Goal: Task Accomplishment & Management: Manage account settings

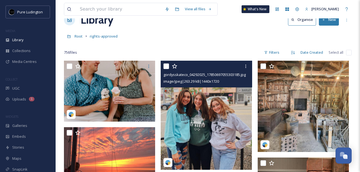
scroll to position [22, 0]
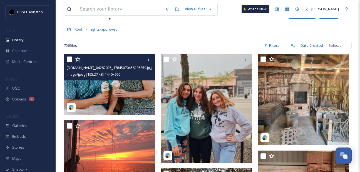
click at [70, 60] on input "checkbox" at bounding box center [70, 59] width 6 height 6
checkbox input "true"
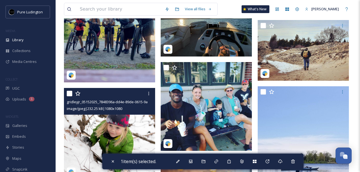
scroll to position [302, 0]
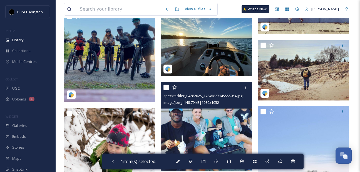
click at [168, 89] on input "checkbox" at bounding box center [166, 87] width 6 height 6
checkbox input "true"
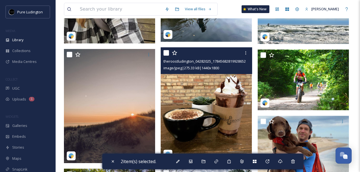
scroll to position [1766, 0]
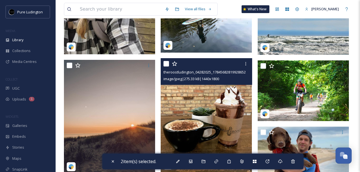
click at [167, 64] on input "checkbox" at bounding box center [166, 64] width 6 height 6
checkbox input "true"
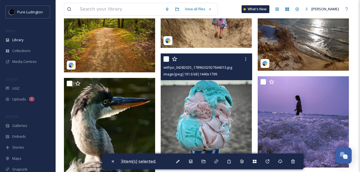
scroll to position [1987, 0]
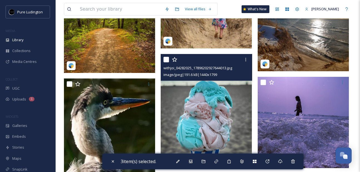
click at [166, 60] on input "checkbox" at bounding box center [166, 60] width 6 height 6
checkbox input "true"
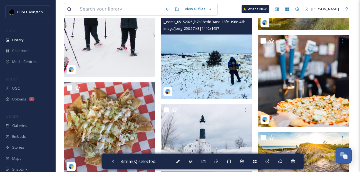
scroll to position [3401, 0]
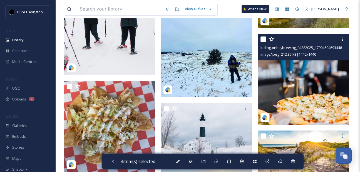
click at [262, 36] on input "checkbox" at bounding box center [263, 39] width 6 height 6
checkbox input "true"
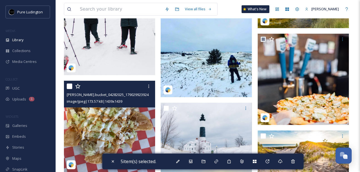
click at [70, 86] on input "checkbox" at bounding box center [70, 86] width 6 height 6
checkbox input "true"
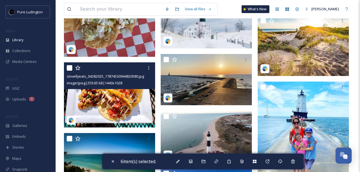
scroll to position [3515, 0]
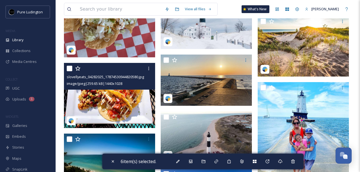
click at [68, 68] on input "checkbox" at bounding box center [70, 69] width 6 height 6
checkbox input "true"
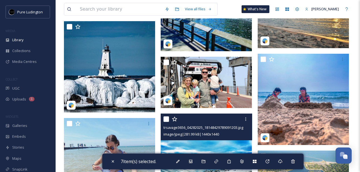
scroll to position [4682, 0]
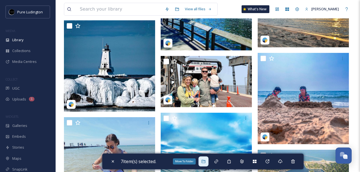
click at [201, 161] on div "Move To Folder" at bounding box center [203, 161] width 10 height 10
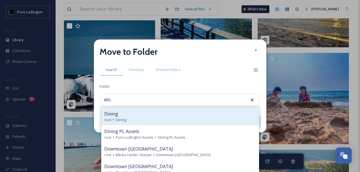
click at [170, 120] on div "root Dining" at bounding box center [180, 119] width 152 height 5
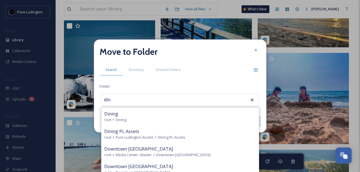
type input "Dining"
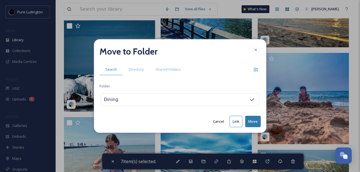
click at [254, 122] on button "Move" at bounding box center [253, 121] width 16 height 11
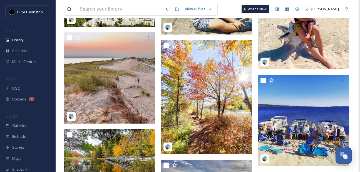
scroll to position [4225, 0]
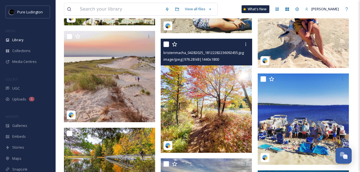
click at [165, 46] on input "checkbox" at bounding box center [166, 44] width 6 height 6
checkbox input "true"
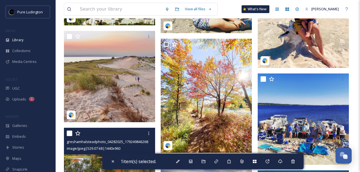
click at [71, 133] on input "checkbox" at bounding box center [70, 133] width 6 height 6
checkbox input "true"
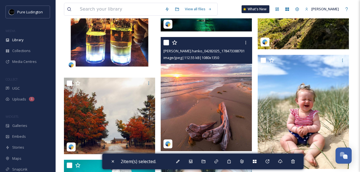
scroll to position [5209, 0]
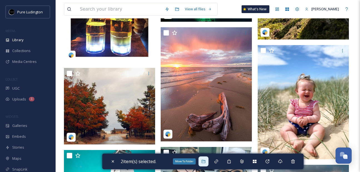
click at [204, 159] on icon at bounding box center [203, 161] width 4 height 4
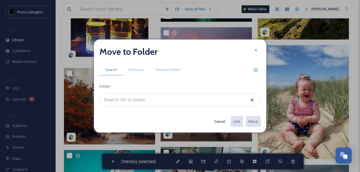
click at [218, 121] on button "Cancel" at bounding box center [219, 121] width 17 height 11
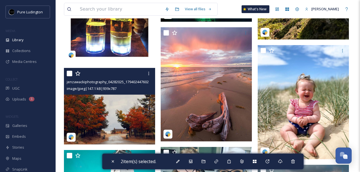
click at [71, 71] on input "checkbox" at bounding box center [70, 74] width 6 height 6
checkbox input "true"
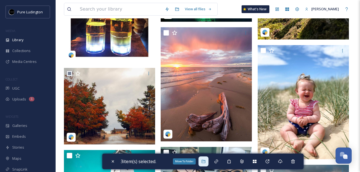
click at [207, 164] on div "Move To Folder" at bounding box center [203, 161] width 10 height 10
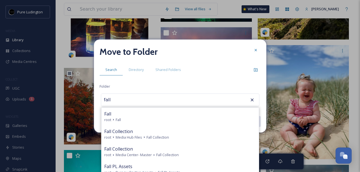
click at [199, 114] on div "Fall" at bounding box center [180, 113] width 152 height 7
type input "Fall"
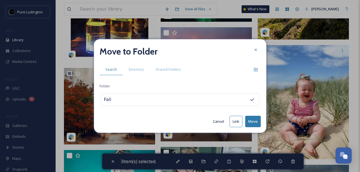
click at [255, 123] on button "Move" at bounding box center [253, 121] width 16 height 11
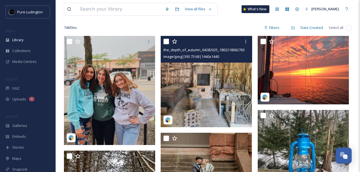
scroll to position [42, 0]
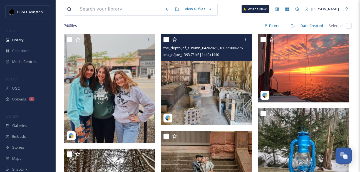
click at [168, 41] on input "checkbox" at bounding box center [166, 40] width 6 height 6
checkbox input "true"
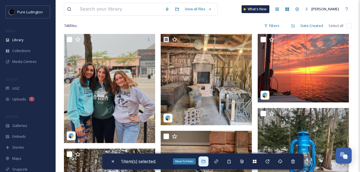
click at [204, 165] on div "Move To Folder" at bounding box center [203, 161] width 10 height 10
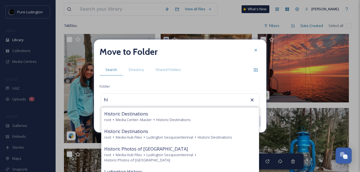
type input "h"
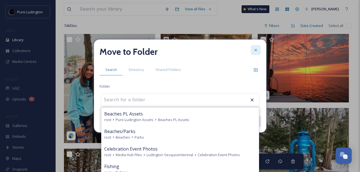
click at [257, 49] on icon at bounding box center [255, 50] width 2 height 2
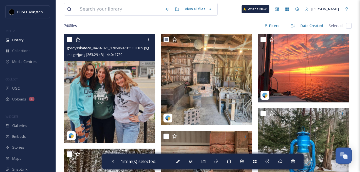
click at [70, 38] on input "checkbox" at bounding box center [70, 40] width 6 height 6
checkbox input "true"
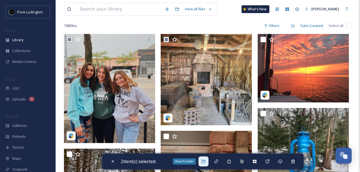
click at [204, 164] on div "Move To Folder" at bounding box center [203, 161] width 10 height 10
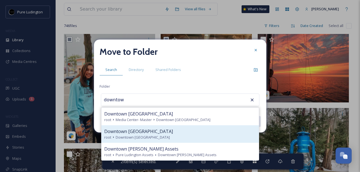
click at [202, 138] on div "root Downtown [GEOGRAPHIC_DATA]" at bounding box center [180, 137] width 152 height 5
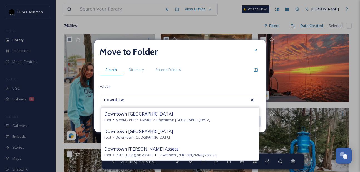
type input "Downtown [GEOGRAPHIC_DATA]"
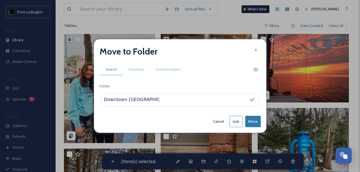
click at [254, 120] on button "Move" at bounding box center [253, 121] width 16 height 11
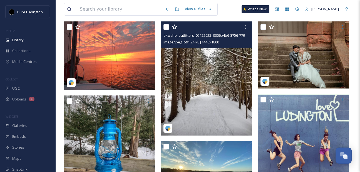
scroll to position [56, 0]
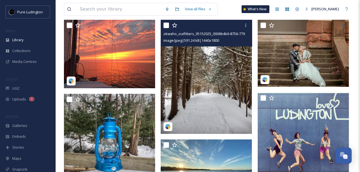
click at [167, 26] on input "checkbox" at bounding box center [166, 26] width 6 height 6
checkbox input "true"
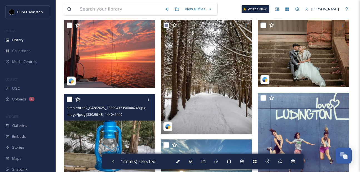
click at [75, 99] on icon at bounding box center [78, 99] width 6 height 6
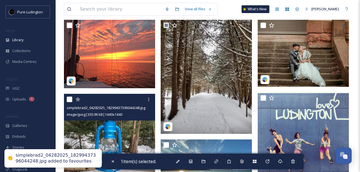
click at [65, 99] on div "simplebrad2_04282025_18299437396044248.jpg image/jpeg | 330.96 kB | 1440 x 1440" at bounding box center [109, 107] width 91 height 27
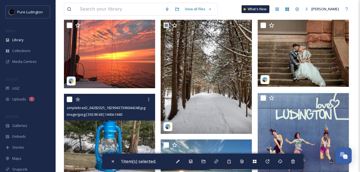
click at [69, 98] on input "checkbox" at bounding box center [70, 99] width 6 height 6
checkbox input "true"
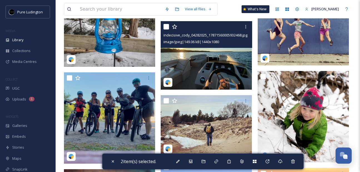
scroll to position [178, 0]
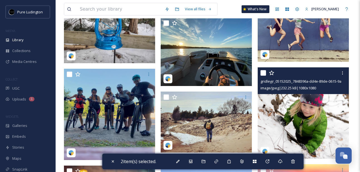
click at [263, 73] on input "checkbox" at bounding box center [263, 73] width 6 height 6
checkbox input "true"
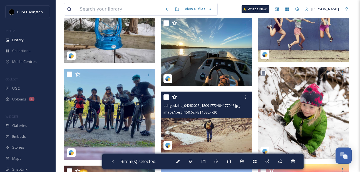
click at [168, 98] on input "checkbox" at bounding box center [166, 97] width 6 height 6
checkbox input "true"
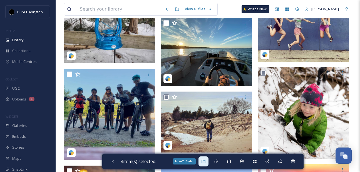
click at [204, 161] on icon at bounding box center [203, 161] width 4 height 4
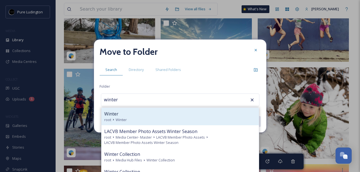
click at [187, 111] on div "Winter" at bounding box center [180, 113] width 152 height 7
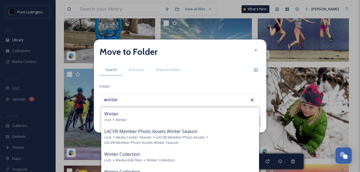
type input "Winter"
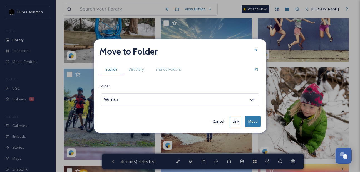
click at [252, 118] on button "Move" at bounding box center [253, 121] width 16 height 11
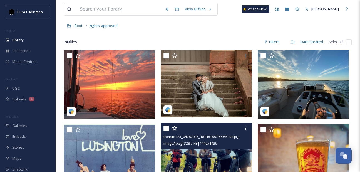
scroll to position [20, 0]
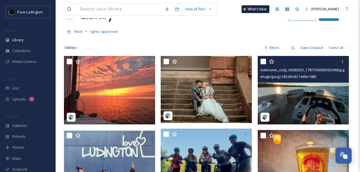
click at [262, 61] on input "checkbox" at bounding box center [263, 62] width 6 height 6
checkbox input "true"
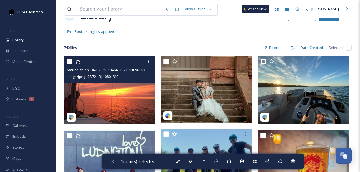
click at [69, 60] on input "checkbox" at bounding box center [70, 62] width 6 height 6
checkbox input "true"
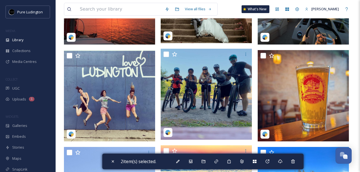
scroll to position [108, 0]
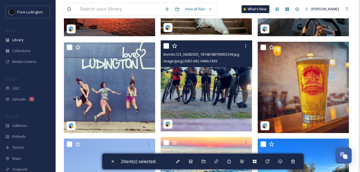
click at [167, 46] on input "checkbox" at bounding box center [166, 46] width 6 height 6
checkbox input "true"
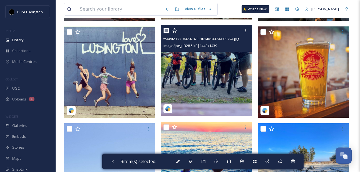
scroll to position [124, 0]
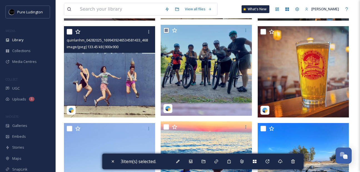
click at [71, 32] on input "checkbox" at bounding box center [70, 32] width 6 height 6
checkbox input "true"
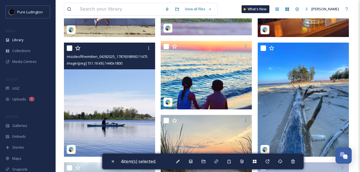
scroll to position [198, 0]
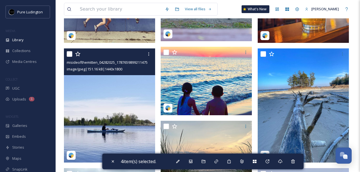
click at [67, 52] on input "checkbox" at bounding box center [70, 54] width 6 height 6
checkbox input "true"
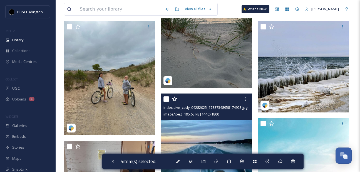
scroll to position [343, 0]
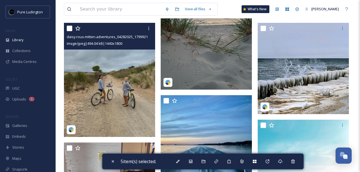
click at [71, 31] on div at bounding box center [110, 28] width 87 height 10
click at [69, 28] on input "checkbox" at bounding box center [70, 29] width 6 height 6
checkbox input "true"
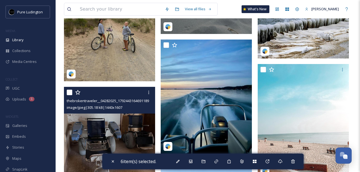
scroll to position [398, 0]
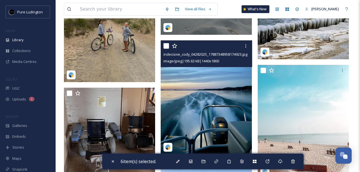
click at [166, 44] on input "checkbox" at bounding box center [166, 46] width 6 height 6
checkbox input "true"
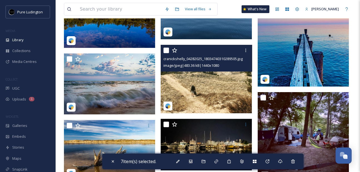
scroll to position [610, 0]
click at [165, 51] on input "checkbox" at bounding box center [166, 51] width 6 height 6
checkbox input "true"
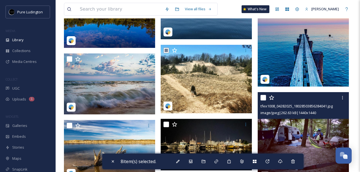
click at [263, 96] on input "checkbox" at bounding box center [263, 98] width 6 height 6
checkbox input "true"
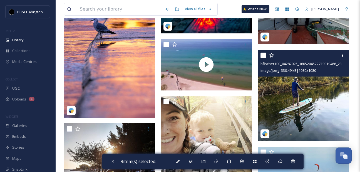
scroll to position [1350, 0]
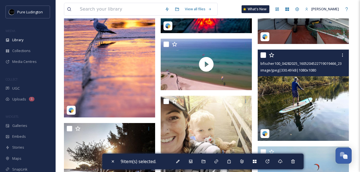
click at [263, 54] on input "checkbox" at bounding box center [263, 55] width 6 height 6
checkbox input "true"
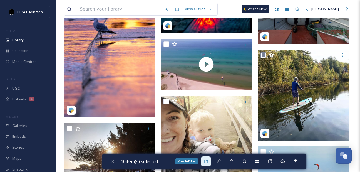
click at [206, 159] on icon at bounding box center [206, 161] width 4 height 4
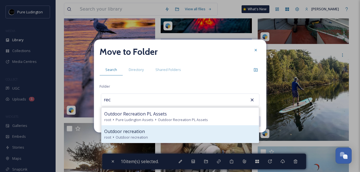
click at [198, 126] on div "Outdoor recreation root Outdoor recreation" at bounding box center [179, 134] width 157 height 18
type input "Outdoor recreation"
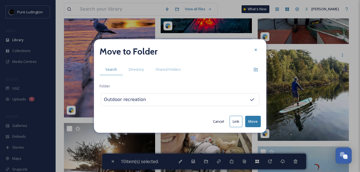
click at [251, 121] on button "Move" at bounding box center [253, 121] width 16 height 11
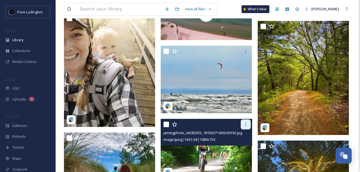
scroll to position [1201, 0]
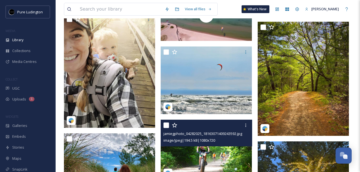
click at [165, 123] on input "checkbox" at bounding box center [166, 125] width 6 height 6
checkbox input "true"
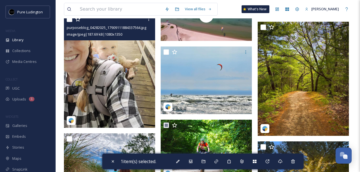
click at [68, 20] on input "checkbox" at bounding box center [70, 19] width 6 height 6
checkbox input "true"
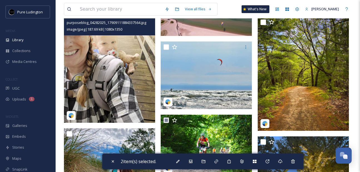
scroll to position [1202, 0]
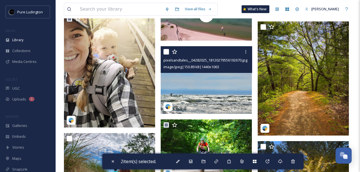
click at [167, 54] on input "checkbox" at bounding box center [166, 52] width 6 height 6
checkbox input "true"
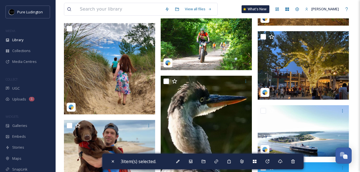
scroll to position [1311, 0]
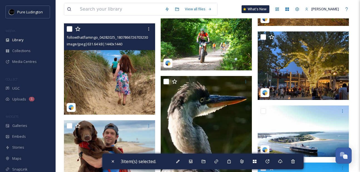
click at [69, 27] on input "checkbox" at bounding box center [70, 29] width 6 height 6
checkbox input "true"
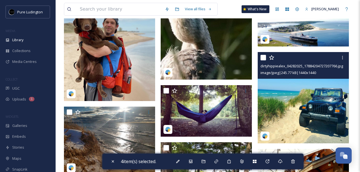
scroll to position [1454, 0]
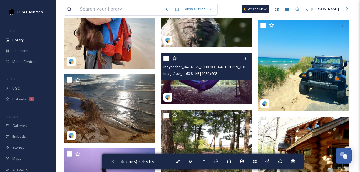
click at [166, 56] on input "checkbox" at bounding box center [166, 59] width 6 height 6
checkbox input "true"
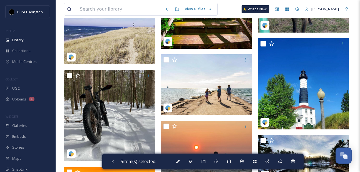
scroll to position [1724, 0]
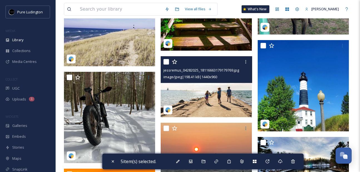
click at [167, 60] on input "checkbox" at bounding box center [166, 62] width 6 height 6
checkbox input "true"
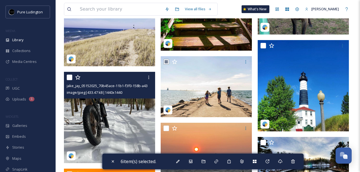
click at [70, 77] on input "checkbox" at bounding box center [70, 77] width 6 height 6
checkbox input "true"
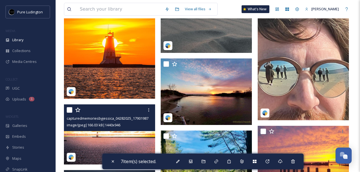
scroll to position [1907, 0]
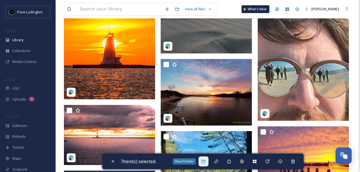
click at [206, 160] on icon at bounding box center [203, 161] width 4 height 4
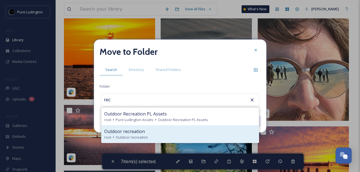
click at [197, 133] on div "Outdoor recreation" at bounding box center [180, 131] width 152 height 7
type input "Outdoor recreation"
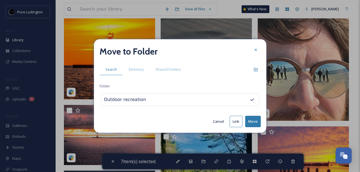
click at [248, 118] on button "Move" at bounding box center [253, 121] width 16 height 11
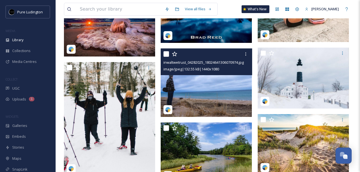
scroll to position [2457, 0]
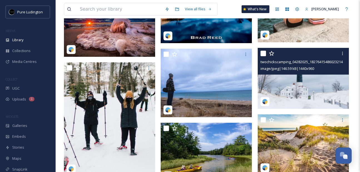
click at [263, 51] on input "checkbox" at bounding box center [263, 54] width 6 height 6
checkbox input "true"
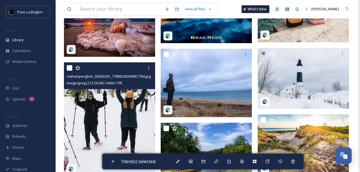
click at [70, 70] on input "checkbox" at bounding box center [70, 68] width 6 height 6
checkbox input "true"
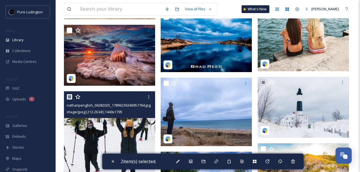
scroll to position [2423, 0]
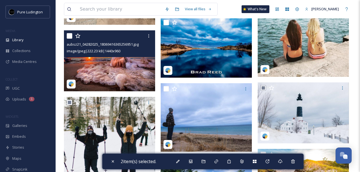
click at [71, 34] on input "checkbox" at bounding box center [70, 36] width 6 height 6
checkbox input "true"
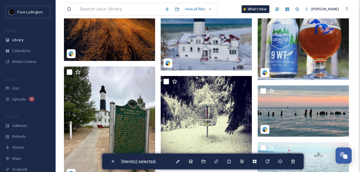
scroll to position [2267, 0]
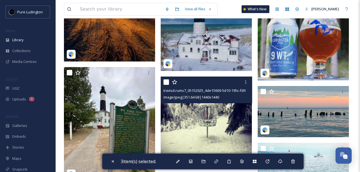
click at [168, 81] on input "checkbox" at bounding box center [166, 82] width 6 height 6
checkbox input "true"
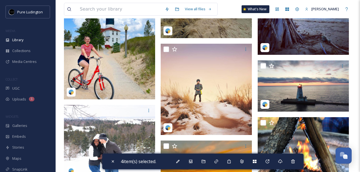
scroll to position [3002, 0]
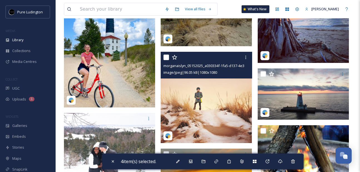
click at [168, 57] on input "checkbox" at bounding box center [166, 57] width 6 height 6
checkbox input "true"
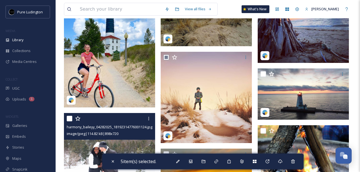
click at [69, 115] on div at bounding box center [110, 118] width 87 height 10
click at [69, 117] on input "checkbox" at bounding box center [70, 119] width 6 height 6
checkbox input "true"
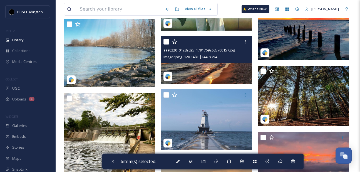
scroll to position [5086, 0]
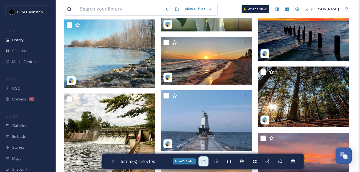
click at [202, 158] on div "Move To Folder" at bounding box center [203, 161] width 10 height 10
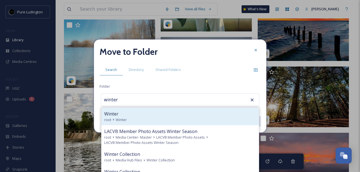
click at [150, 118] on div "root Winter" at bounding box center [180, 119] width 152 height 5
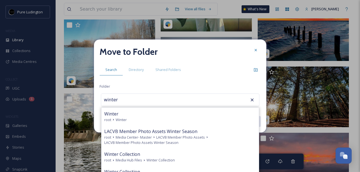
type input "Winter"
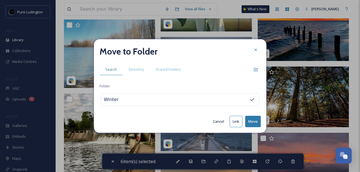
click at [249, 121] on button "Move" at bounding box center [253, 121] width 16 height 11
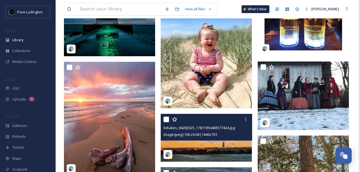
scroll to position [4268, 0]
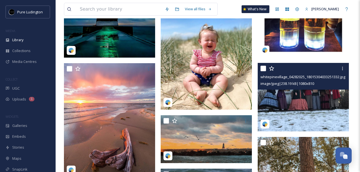
click at [263, 66] on input "checkbox" at bounding box center [263, 69] width 6 height 6
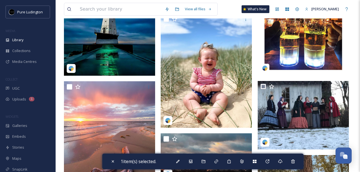
scroll to position [4252, 0]
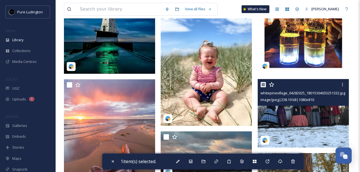
click at [262, 83] on input "checkbox" at bounding box center [263, 85] width 6 height 6
checkbox input "false"
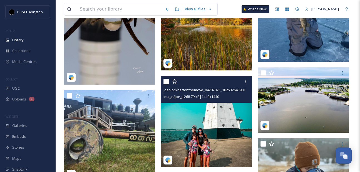
scroll to position [4555, 0]
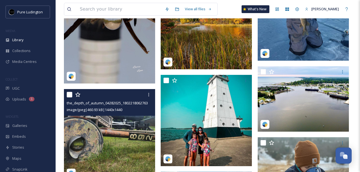
click at [69, 94] on input "checkbox" at bounding box center [70, 95] width 6 height 6
checkbox input "true"
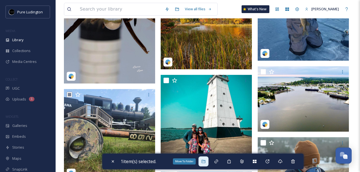
scroll to position [4557, 0]
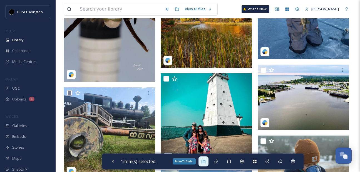
click at [206, 164] on div "Move To Folder" at bounding box center [203, 161] width 10 height 10
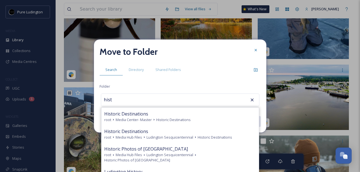
type input "Ludington History"
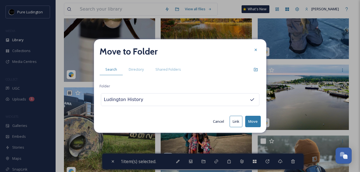
click at [189, 98] on div "Ludington History" at bounding box center [180, 99] width 158 height 13
click at [252, 97] on icon at bounding box center [252, 100] width 6 height 6
click at [251, 96] on div "Ludington History" at bounding box center [180, 99] width 158 height 13
click at [251, 97] on icon at bounding box center [252, 100] width 6 height 6
click at [251, 98] on div "Ludington History" at bounding box center [180, 99] width 158 height 13
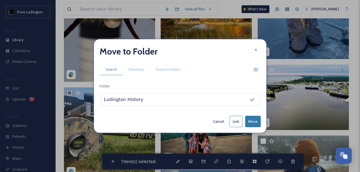
click at [251, 98] on icon at bounding box center [252, 100] width 6 height 6
click at [251, 98] on div "Ludington History" at bounding box center [180, 99] width 158 height 13
click at [251, 98] on icon at bounding box center [252, 100] width 6 height 6
click at [251, 98] on div "Ludington History" at bounding box center [180, 99] width 158 height 13
click at [252, 130] on div "Move to Folder Search Directory Shared Folders Folder Ludington History Cancel …" at bounding box center [180, 85] width 172 height 93
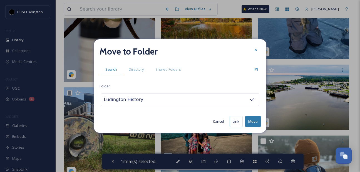
click at [253, 130] on div "Move to Folder Search Directory Shared Folders Folder Ludington History Cancel …" at bounding box center [180, 85] width 172 height 93
click at [251, 121] on button "Move" at bounding box center [253, 121] width 16 height 11
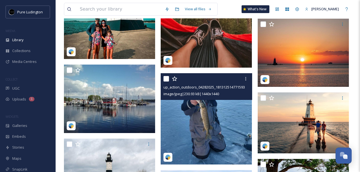
scroll to position [4677, 0]
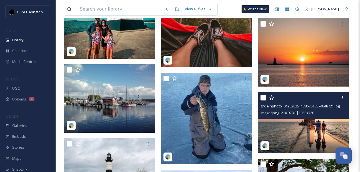
click at [262, 96] on input "checkbox" at bounding box center [263, 98] width 6 height 6
checkbox input "true"
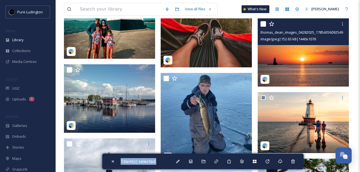
click at [262, 22] on input "checkbox" at bounding box center [263, 24] width 6 height 6
checkbox input "true"
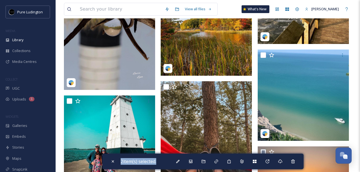
scroll to position [4549, 0]
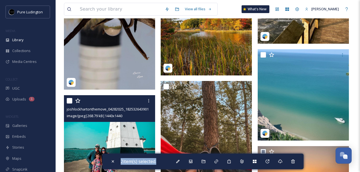
click at [69, 98] on input "checkbox" at bounding box center [70, 101] width 6 height 6
checkbox input "true"
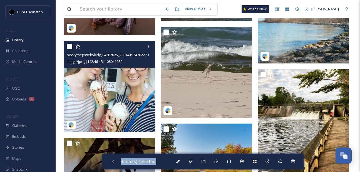
scroll to position [4409, 0]
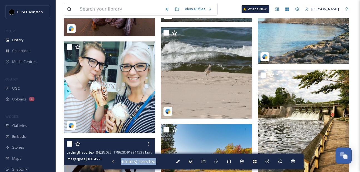
click at [71, 143] on input "checkbox" at bounding box center [70, 144] width 6 height 6
checkbox input "true"
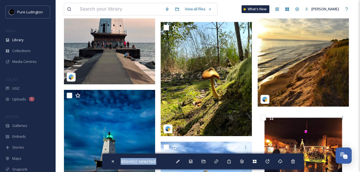
scroll to position [4117, 0]
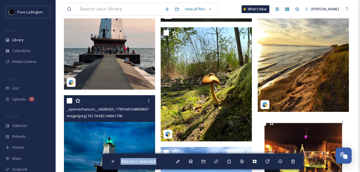
click at [71, 99] on input "checkbox" at bounding box center [70, 101] width 6 height 6
checkbox input "true"
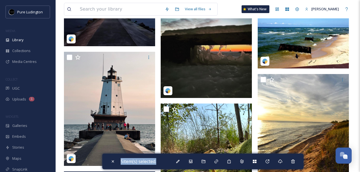
scroll to position [4028, 0]
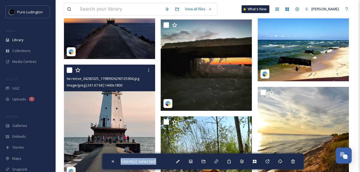
click at [71, 68] on input "checkbox" at bounding box center [70, 70] width 6 height 6
checkbox input "true"
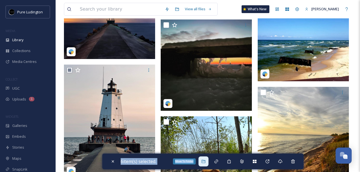
click at [204, 160] on icon at bounding box center [203, 161] width 4 height 3
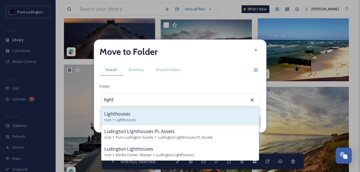
click at [162, 118] on div "root Lighthouses" at bounding box center [180, 119] width 152 height 5
type input "Lighthouses"
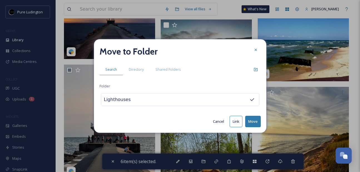
click at [250, 121] on button "Move" at bounding box center [253, 121] width 16 height 11
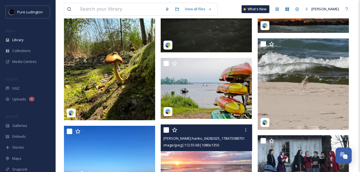
scroll to position [4110, 0]
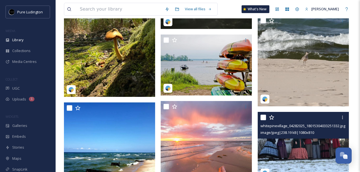
click at [262, 116] on input "checkbox" at bounding box center [263, 117] width 6 height 6
checkbox input "true"
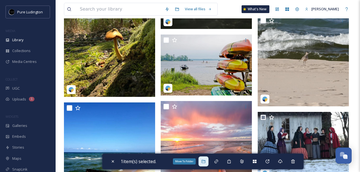
click at [206, 161] on icon at bounding box center [203, 161] width 4 height 4
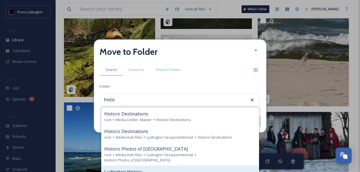
click at [208, 168] on div "Ludington History" at bounding box center [180, 171] width 152 height 7
type input "Ludington History"
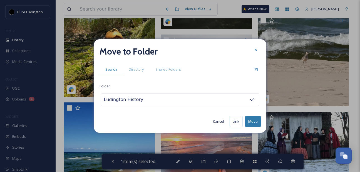
click at [253, 120] on button "Move" at bounding box center [253, 121] width 16 height 11
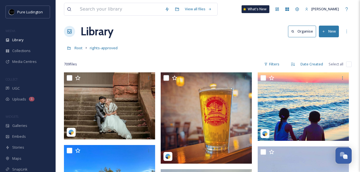
scroll to position [2, 0]
